Goal: Unclear

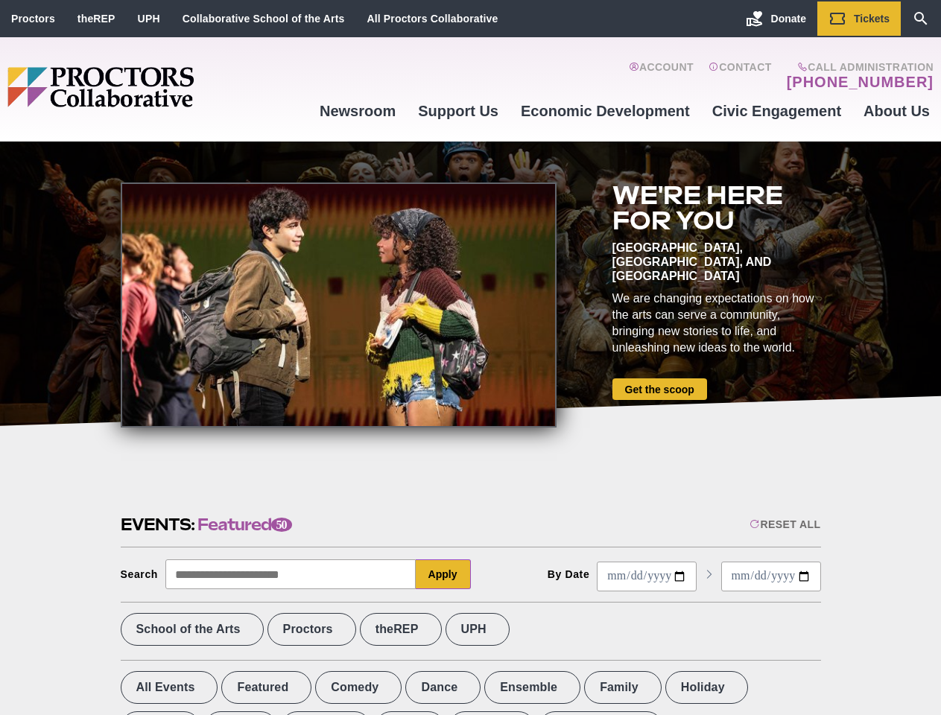
click at [470, 358] on div at bounding box center [339, 305] width 436 height 245
click at [784, 524] on div "Reset All" at bounding box center [784, 525] width 71 height 12
click at [443, 574] on button "Apply" at bounding box center [443, 574] width 55 height 30
